Goal: Task Accomplishment & Management: Use online tool/utility

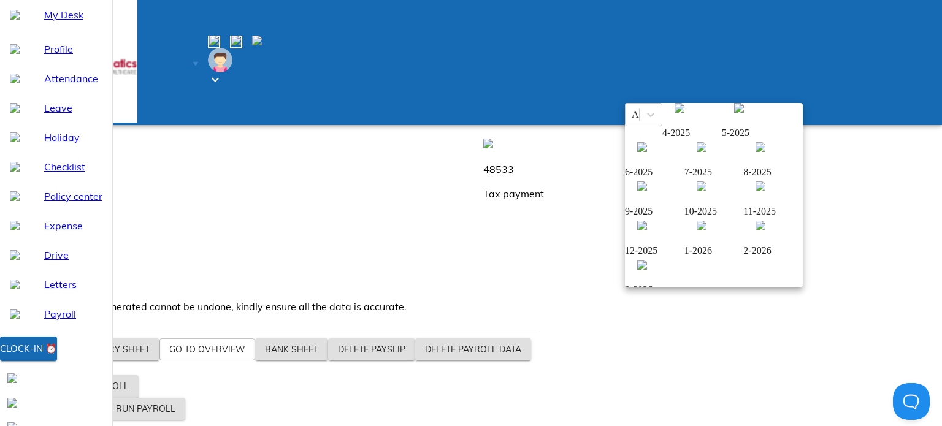
click at [744, 178] on div "8-2025" at bounding box center [774, 172] width 60 height 11
click at [498, 168] on div at bounding box center [471, 213] width 942 height 426
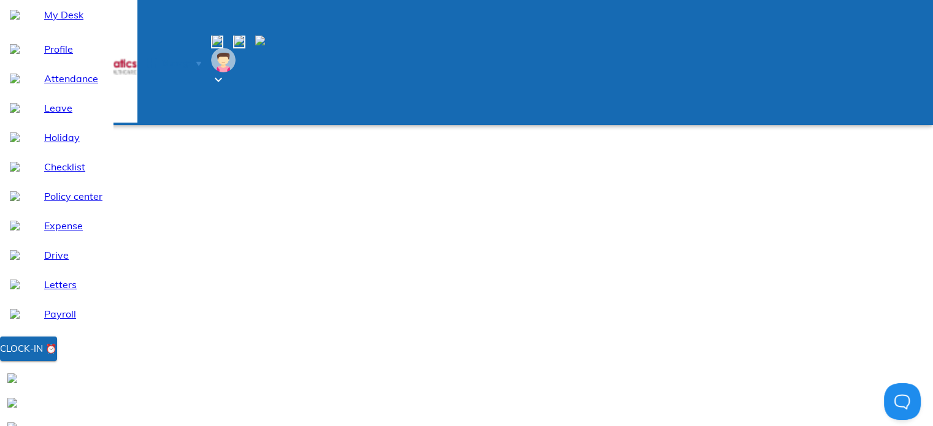
click at [191, 59] on span "Manage" at bounding box center [176, 63] width 29 height 9
click at [90, 90] on img at bounding box center [85, 85] width 10 height 10
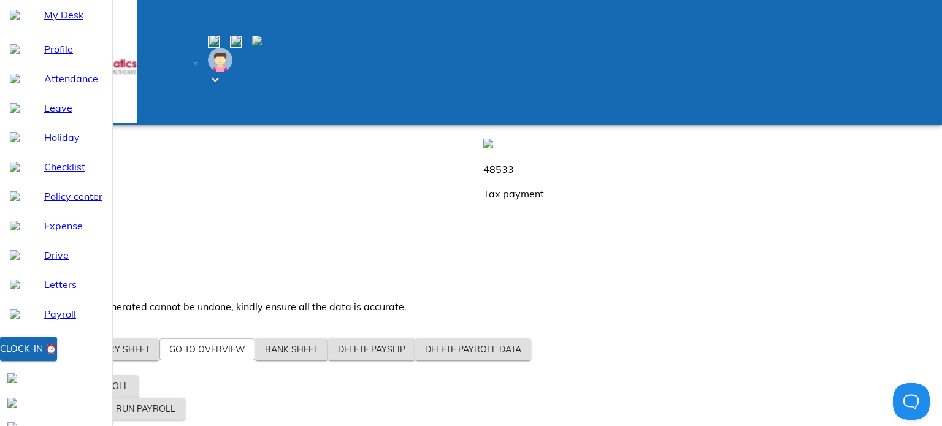
drag, startPoint x: 390, startPoint y: 183, endPoint x: 442, endPoint y: 191, distance: 52.8
click at [483, 88] on p "1242071" at bounding box center [715, 81] width 464 height 15
drag, startPoint x: 387, startPoint y: 187, endPoint x: 445, endPoint y: 195, distance: 59.4
click at [476, 130] on div "1242071 Wage Amount" at bounding box center [715, 86] width 479 height 88
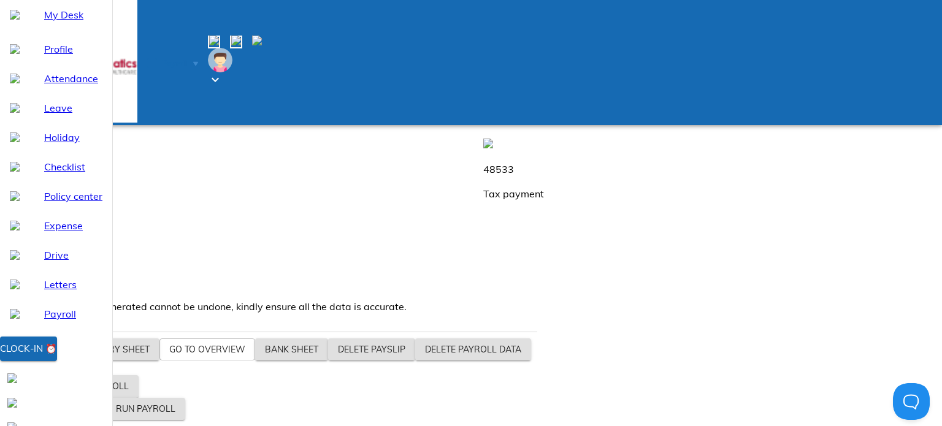
click at [476, 130] on div "1242071 Wage Amount" at bounding box center [715, 86] width 479 height 88
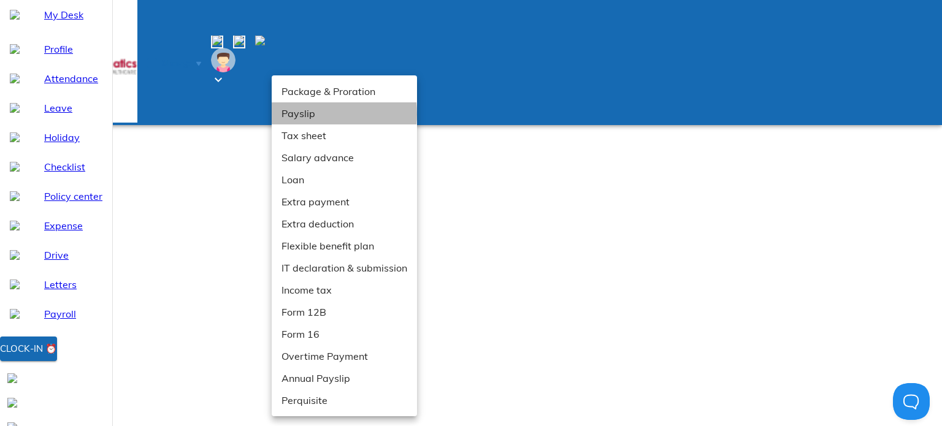
click at [301, 114] on li "Payslip" at bounding box center [344, 113] width 145 height 22
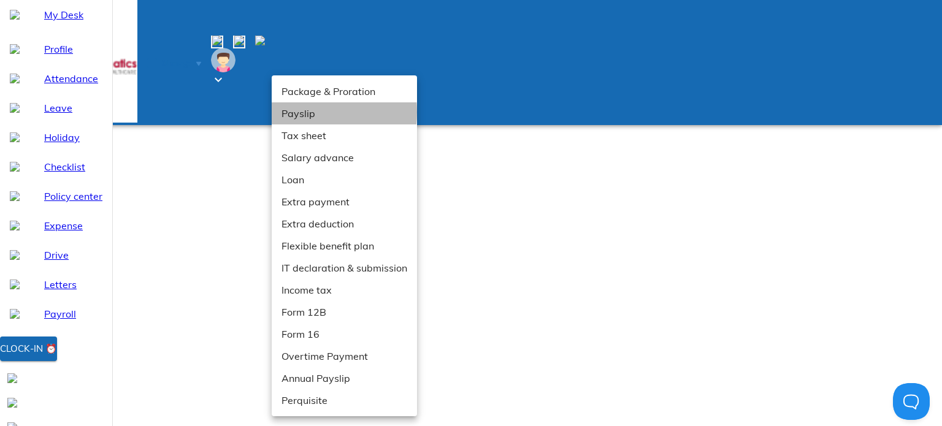
click at [292, 112] on li "Payslip" at bounding box center [344, 113] width 145 height 22
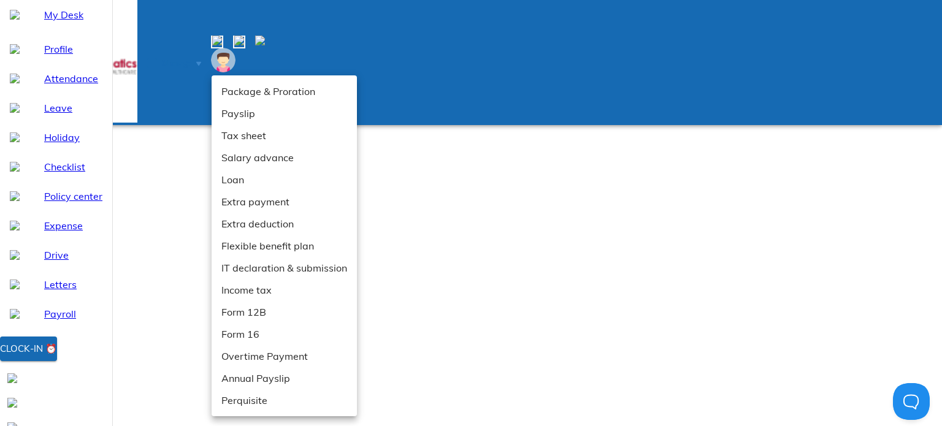
click at [101, 185] on div at bounding box center [471, 213] width 942 height 426
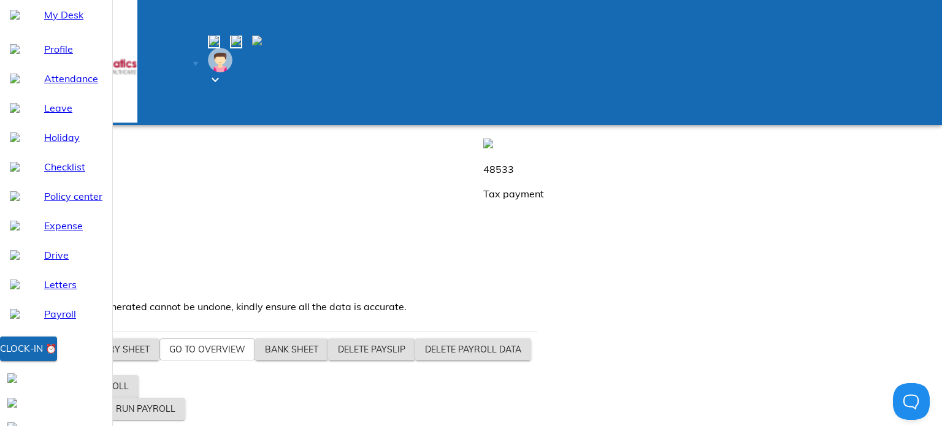
click at [96, 407] on span "Generate payslip" at bounding box center [56, 409] width 80 height 15
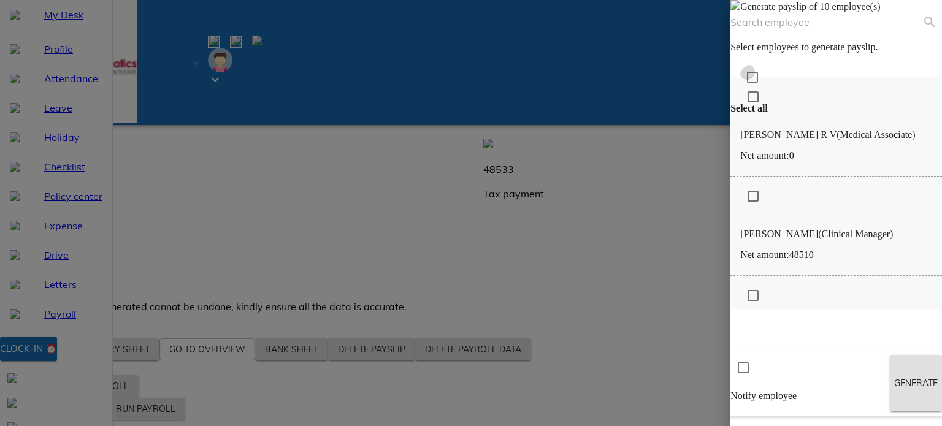
click at [740, 90] on input "checkbox" at bounding box center [753, 77] width 26 height 26
checkbox input "true"
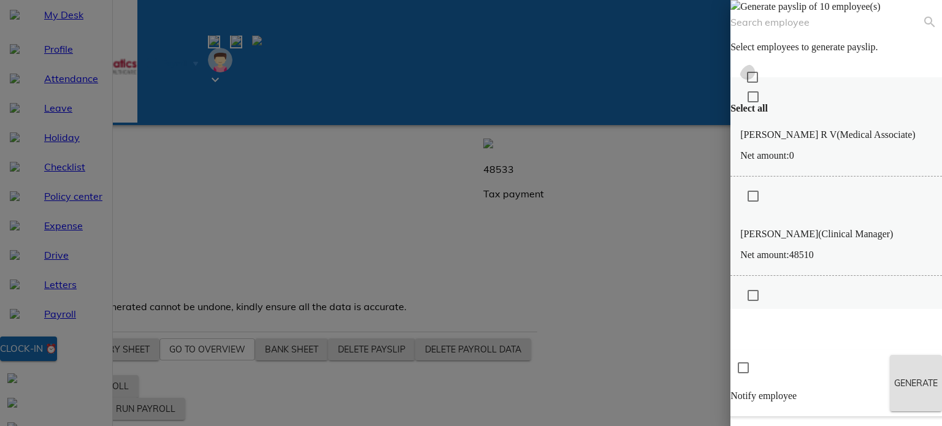
checkbox input "true"
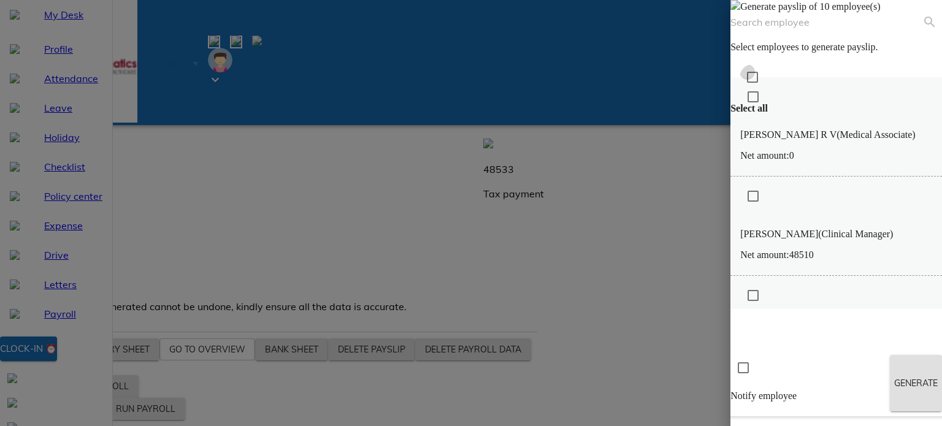
checkbox input "true"
click at [902, 391] on span "Generate" at bounding box center [916, 383] width 33 height 15
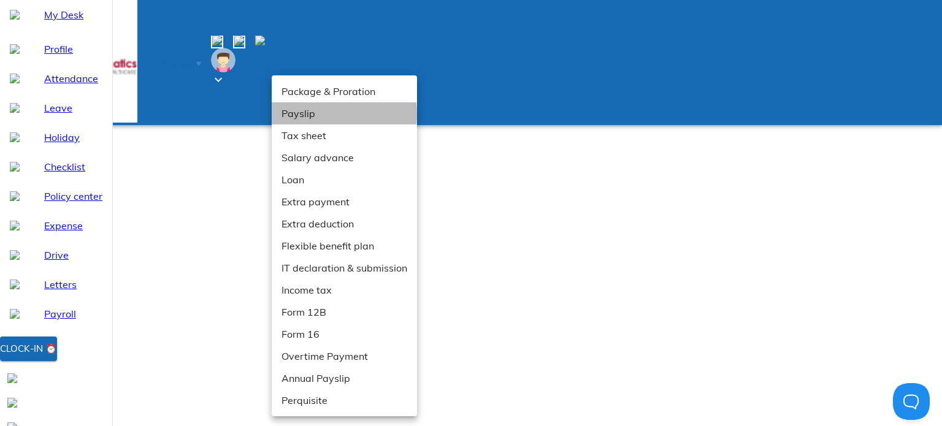
click at [295, 115] on li "Payslip" at bounding box center [344, 113] width 145 height 22
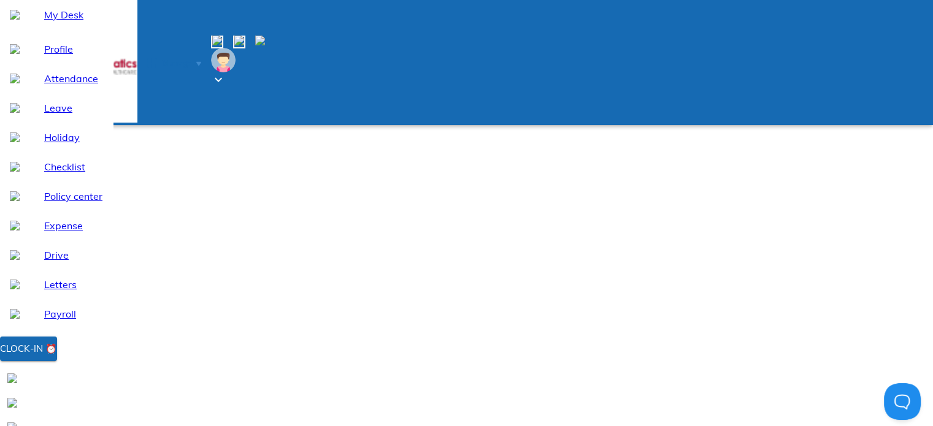
scroll to position [74, 0]
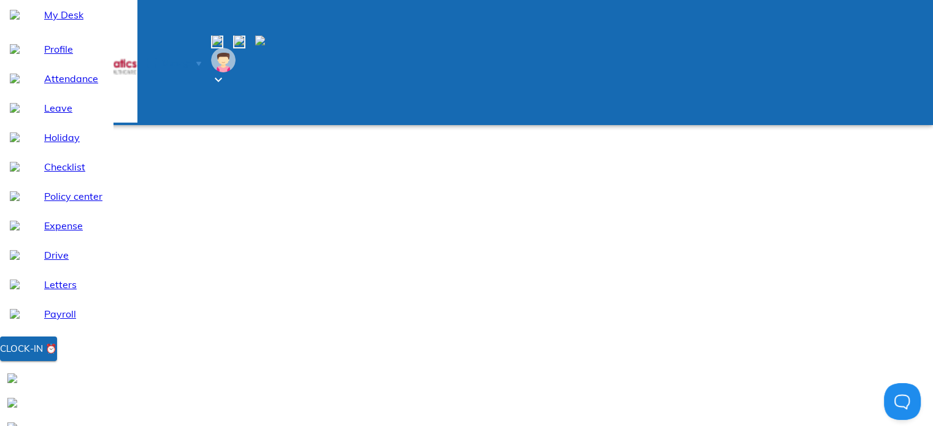
scroll to position [227, 0]
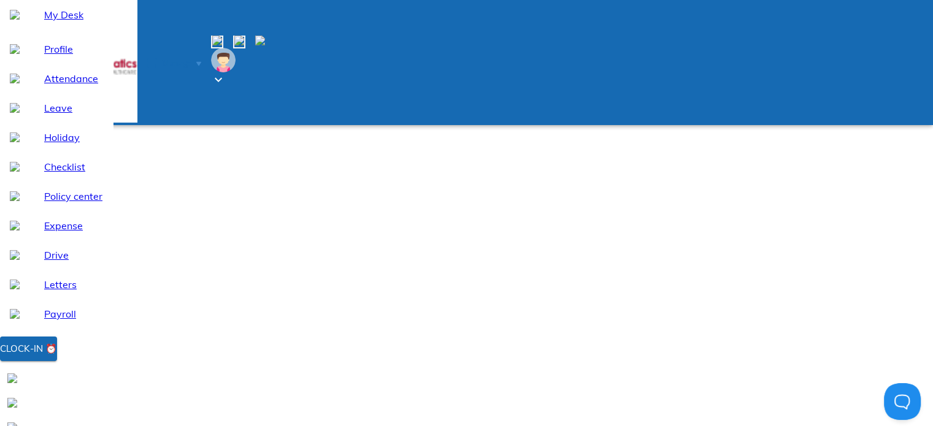
scroll to position [344, 0]
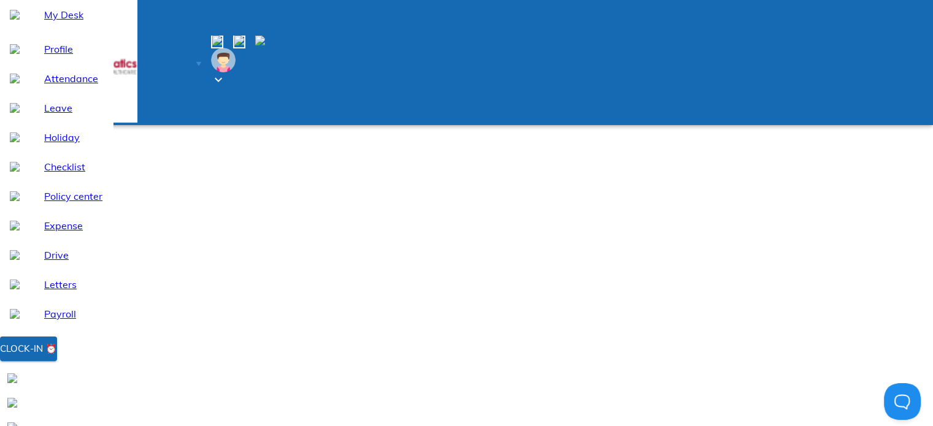
scroll to position [496, 0]
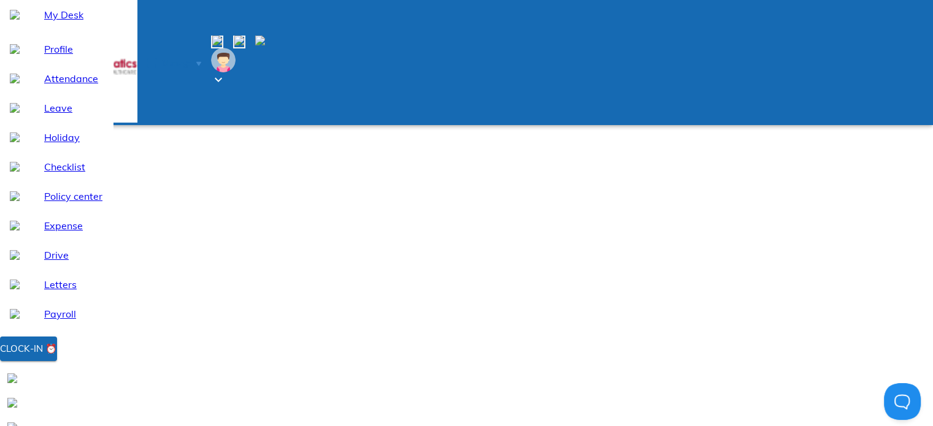
scroll to position [482, 0]
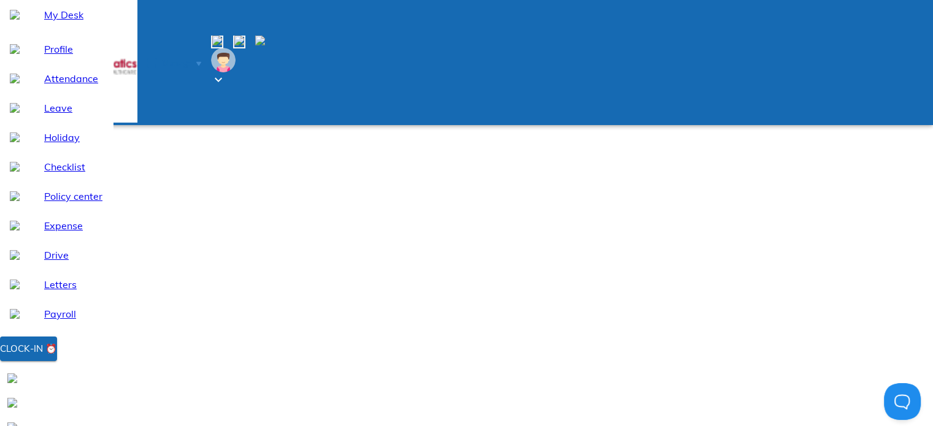
scroll to position [712, 0]
click at [245, 409] on div "[PERSON_NAME] [HYG0077]" at bounding box center [466, 421] width 923 height 25
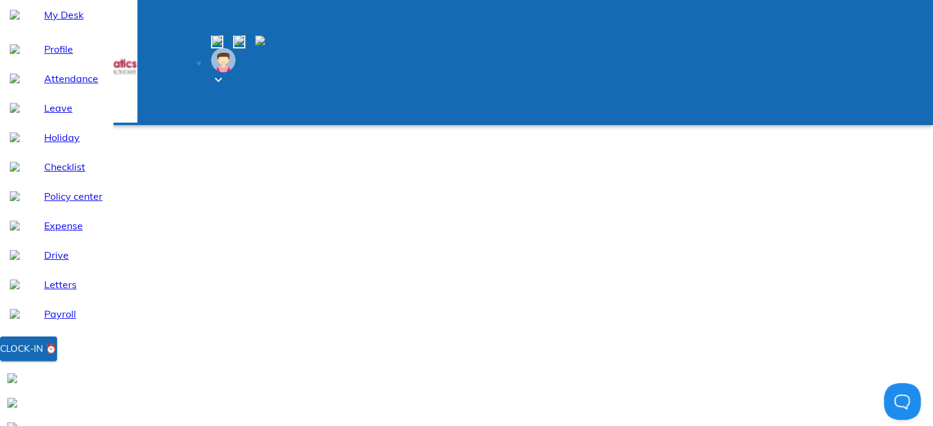
click at [260, 419] on div "[PERSON_NAME] [HYG0001]" at bounding box center [466, 431] width 923 height 25
click at [241, 380] on div "[PERSON_NAME] [HYG0021]" at bounding box center [466, 392] width 923 height 25
